Goal: Task Accomplishment & Management: Manage account settings

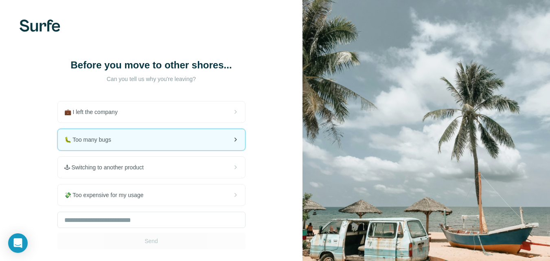
click at [205, 134] on div "🐛 Too many bugs" at bounding box center [151, 139] width 187 height 21
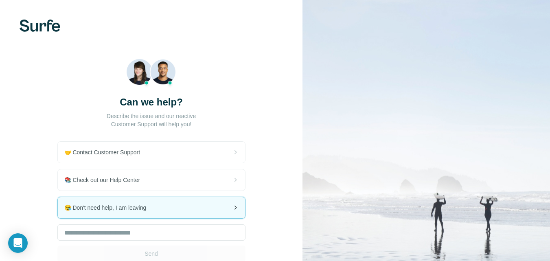
click at [185, 198] on div "😪 Don't need help, I am leaving" at bounding box center [151, 207] width 187 height 21
